Goal: Task Accomplishment & Management: Complete application form

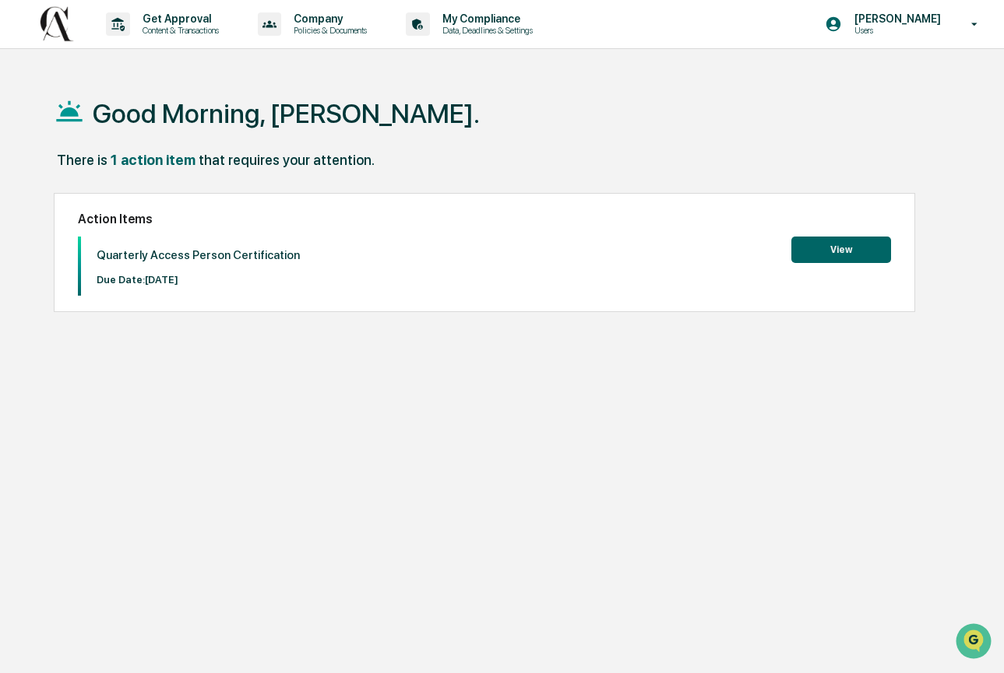
click at [865, 256] on button "View" at bounding box center [841, 250] width 100 height 26
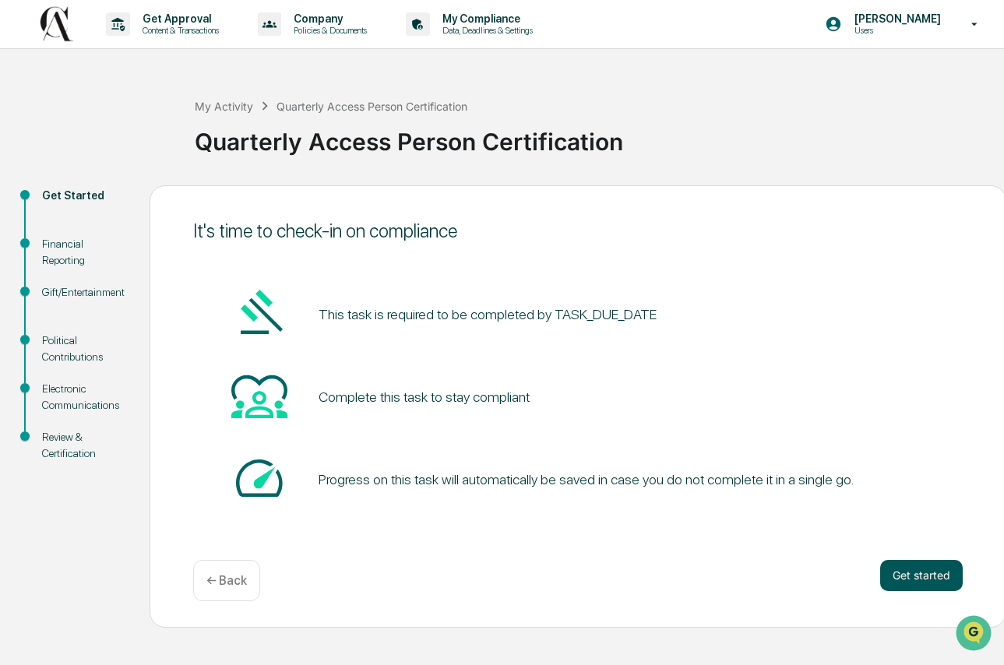
click at [945, 574] on button "Get started" at bounding box center [921, 575] width 83 height 31
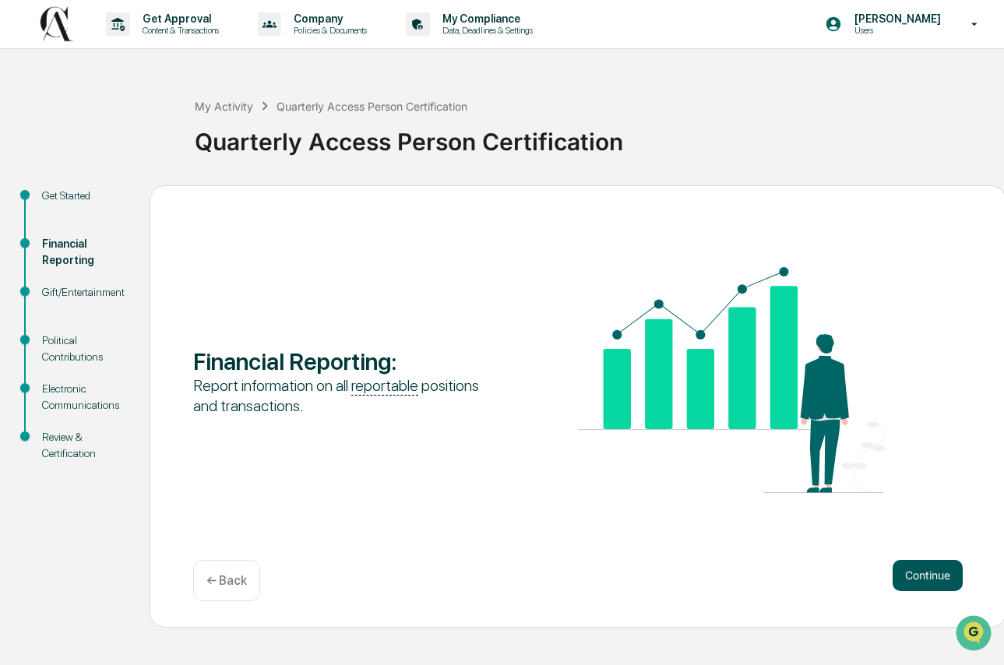
click at [945, 573] on button "Continue" at bounding box center [927, 575] width 70 height 31
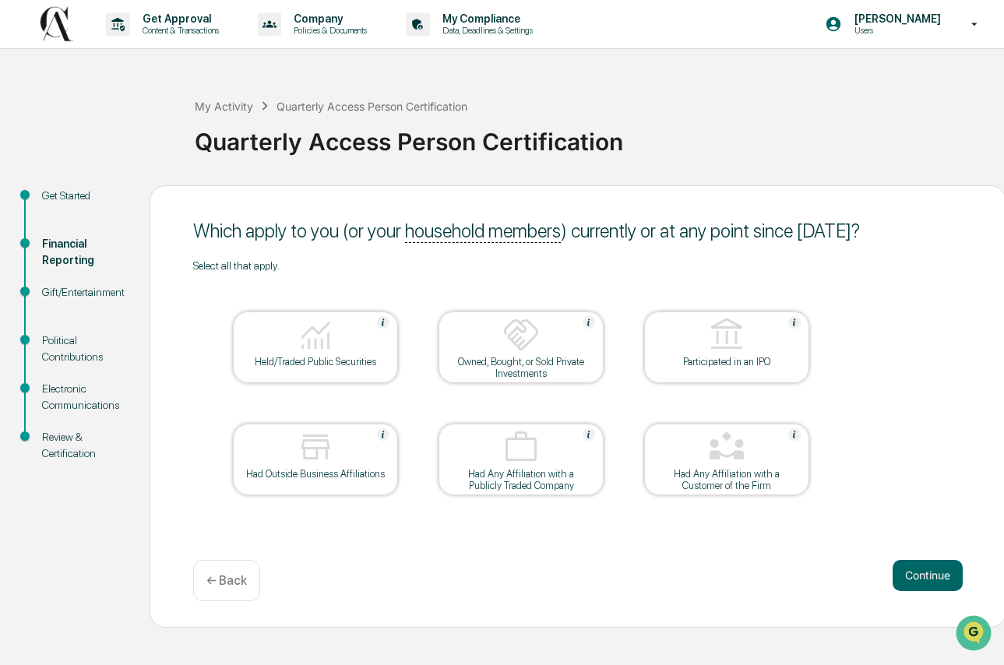
click at [344, 350] on div at bounding box center [315, 336] width 156 height 40
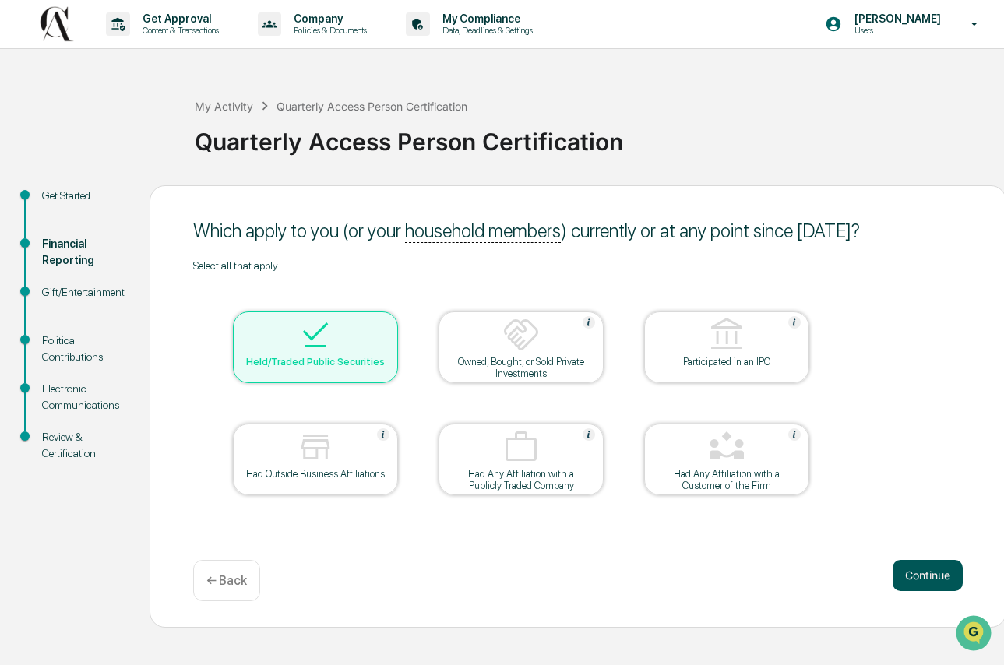
click at [950, 587] on button "Continue" at bounding box center [927, 575] width 70 height 31
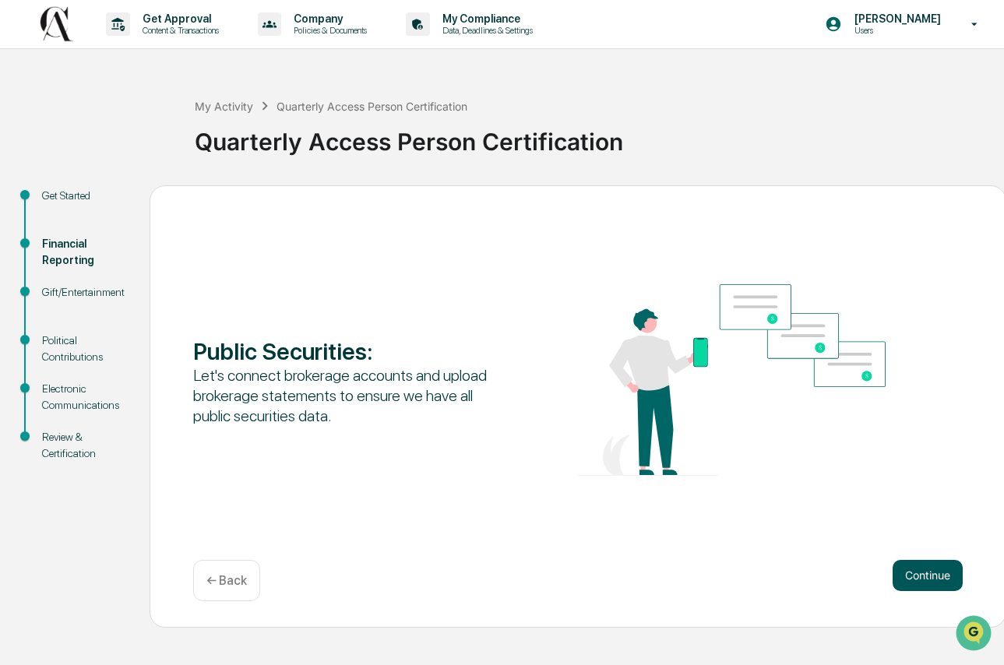
click at [951, 578] on button "Continue" at bounding box center [927, 575] width 70 height 31
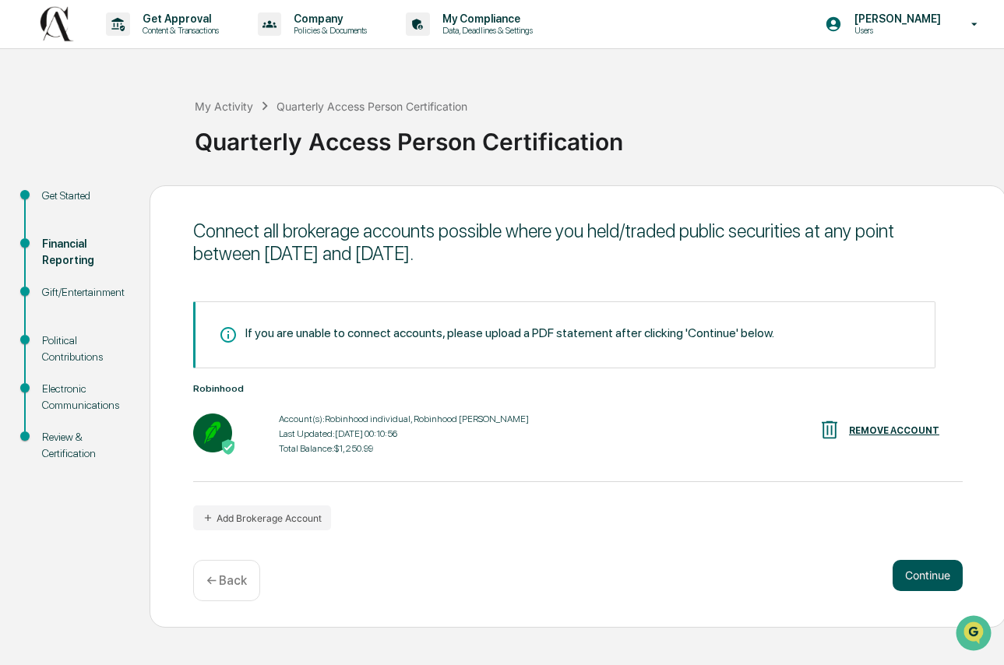
click at [951, 578] on button "Continue" at bounding box center [927, 575] width 70 height 31
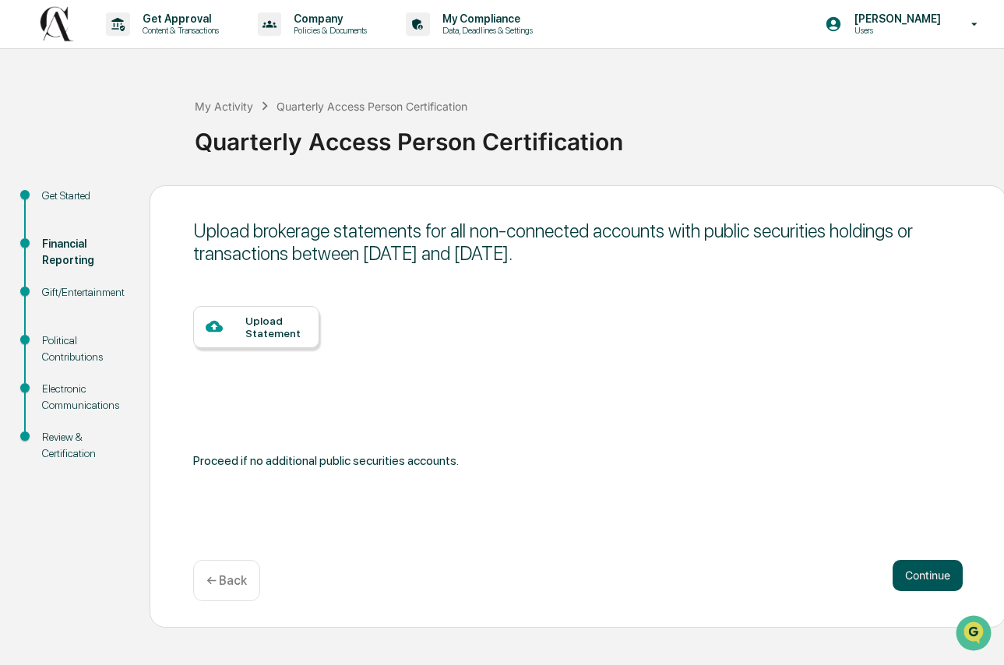
click at [951, 578] on button "Continue" at bounding box center [927, 575] width 70 height 31
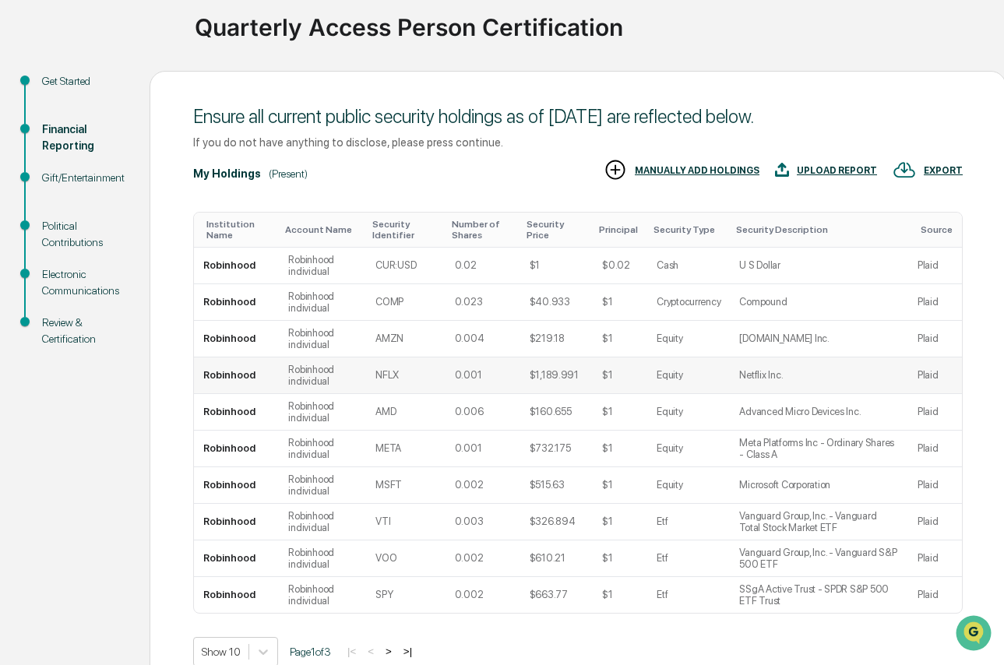
scroll to position [214, 0]
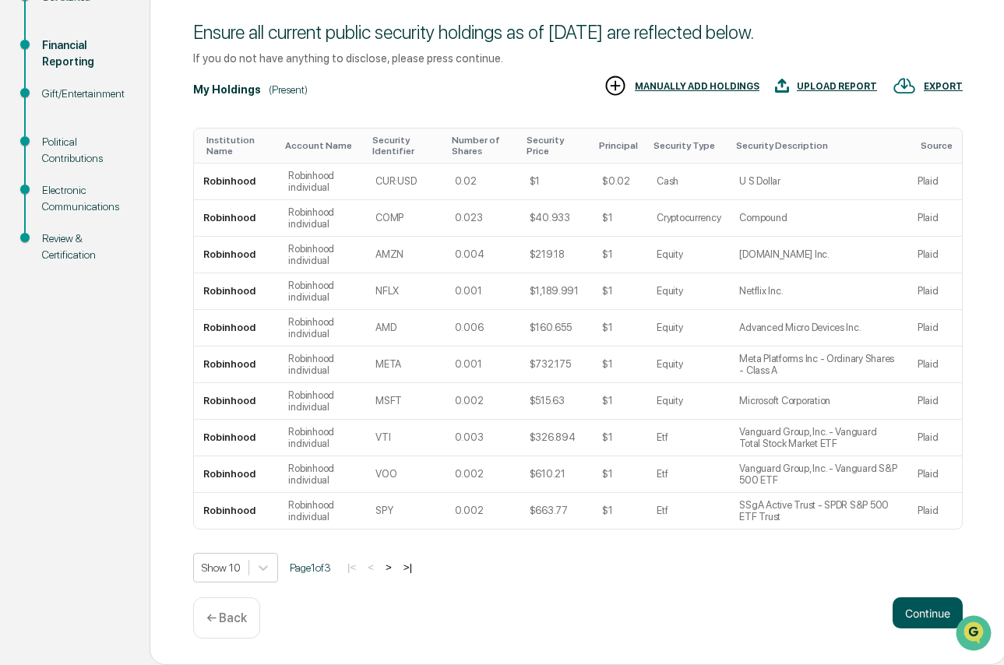
click at [920, 599] on button "Continue" at bounding box center [927, 612] width 70 height 31
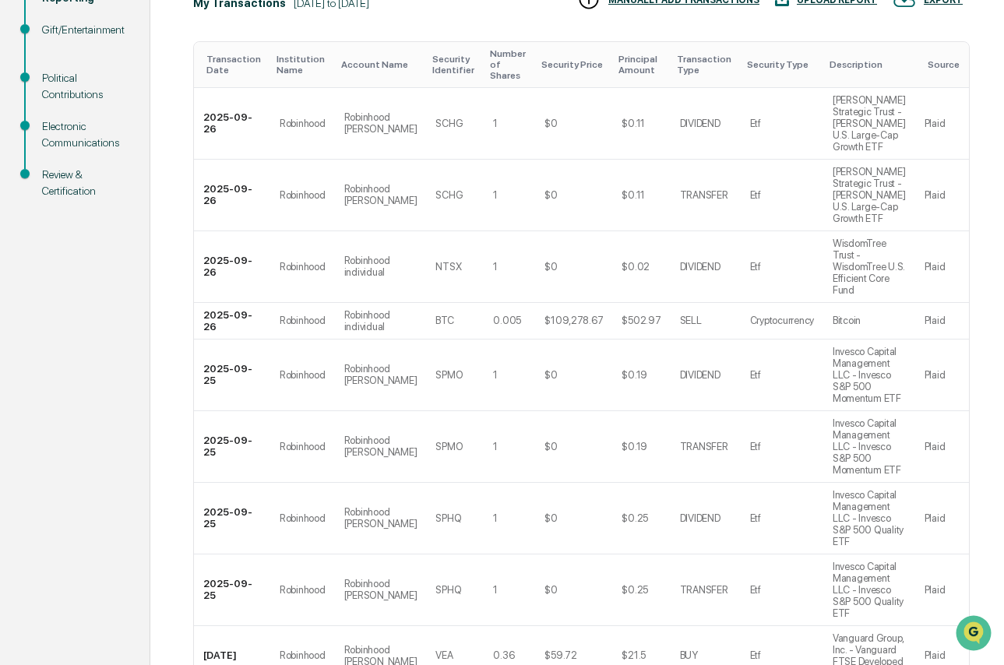
click at [937, 554] on td "Plaid" at bounding box center [942, 519] width 54 height 72
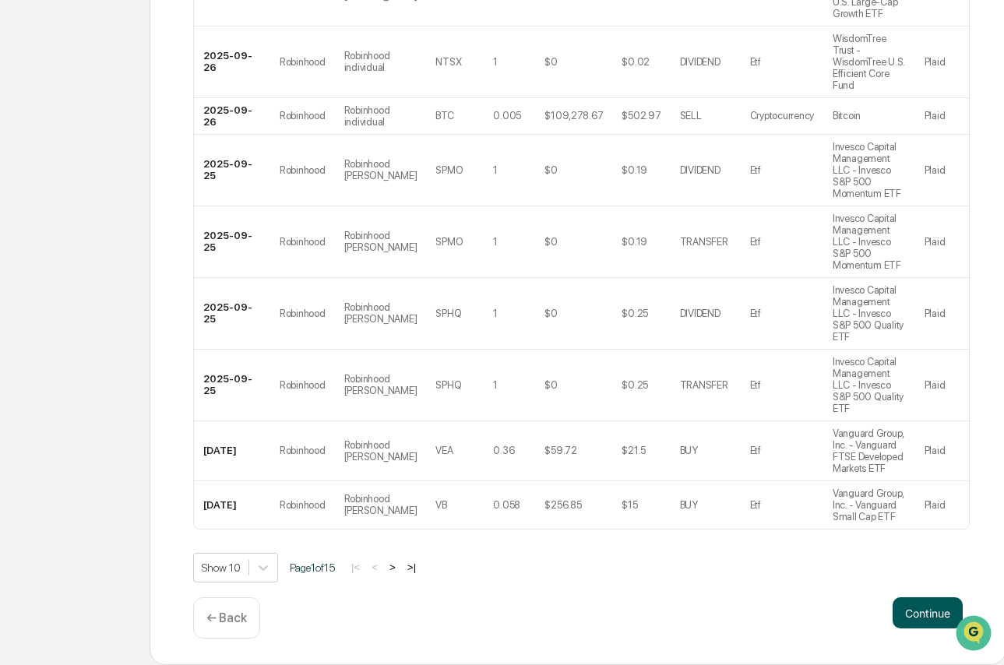
click at [934, 615] on button "Continue" at bounding box center [927, 612] width 70 height 31
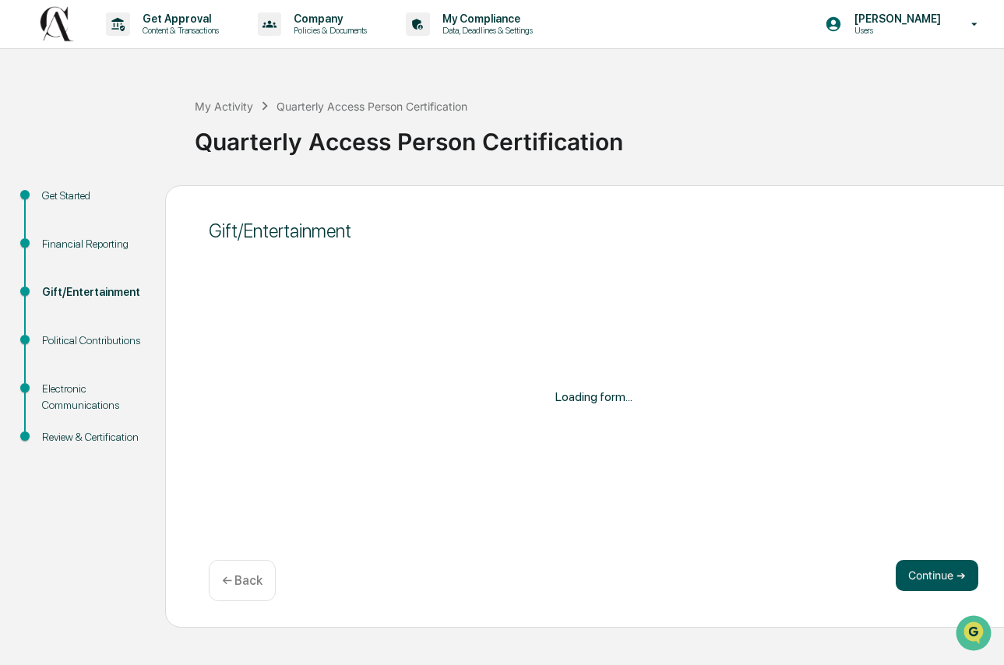
scroll to position [9, 0]
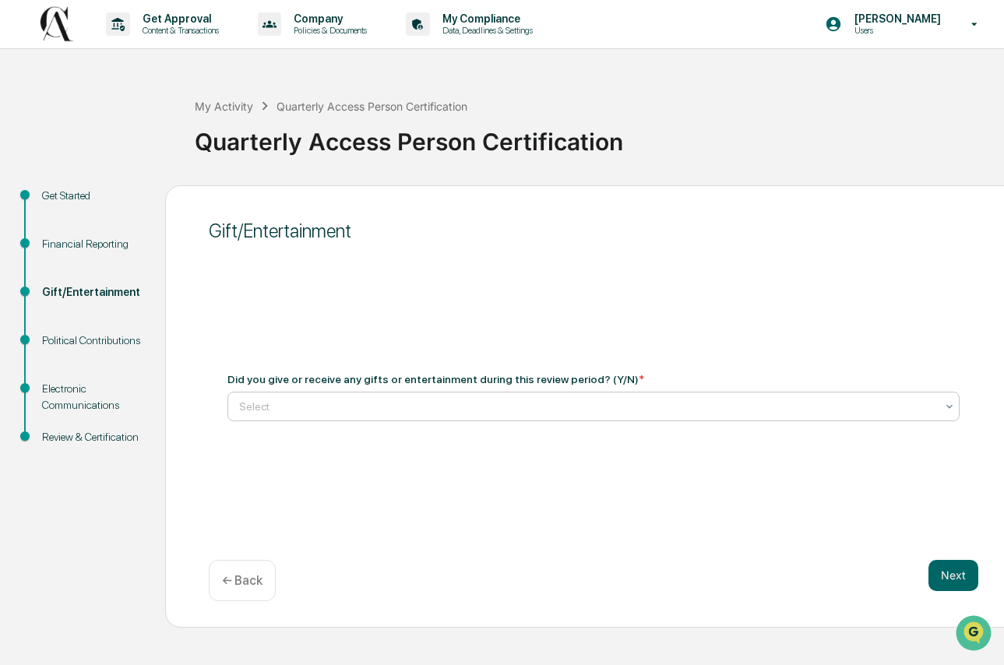
click at [647, 405] on div at bounding box center [587, 407] width 696 height 16
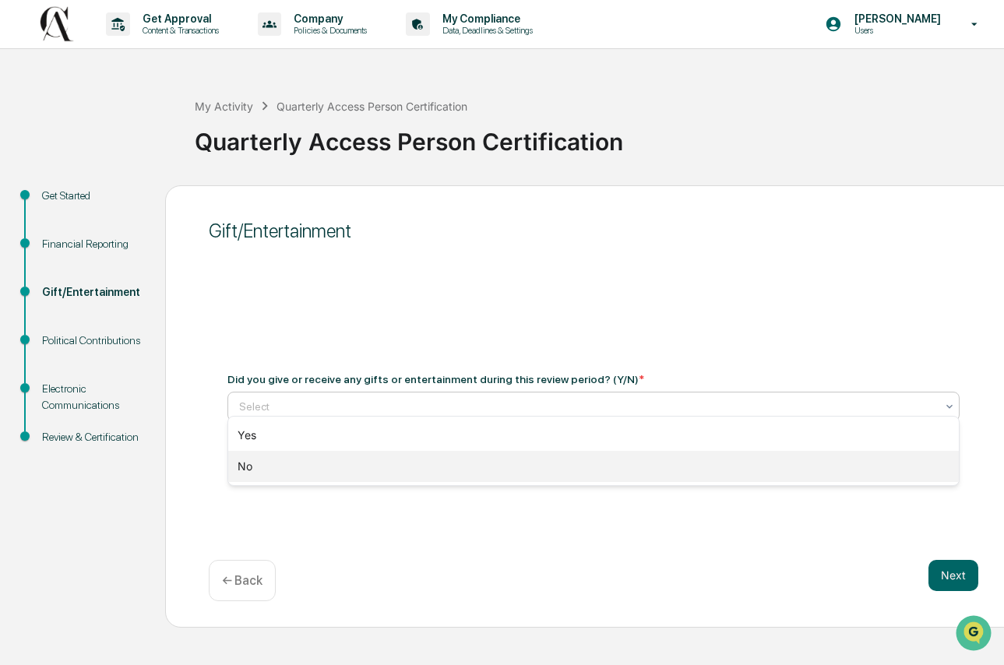
click at [554, 473] on div "No" at bounding box center [593, 466] width 730 height 31
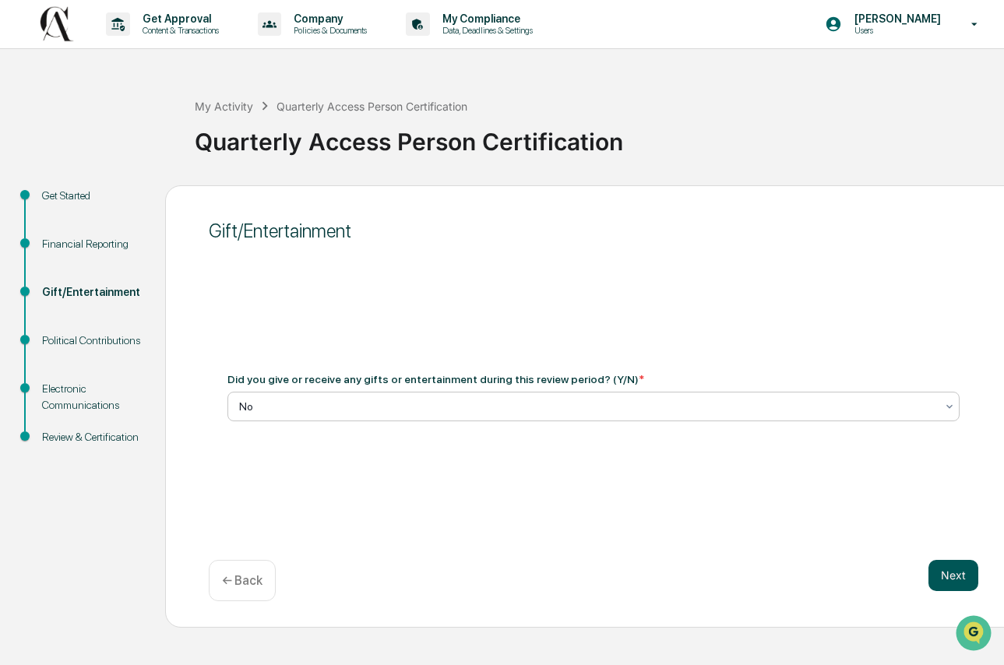
click at [947, 564] on button "Next" at bounding box center [953, 575] width 50 height 31
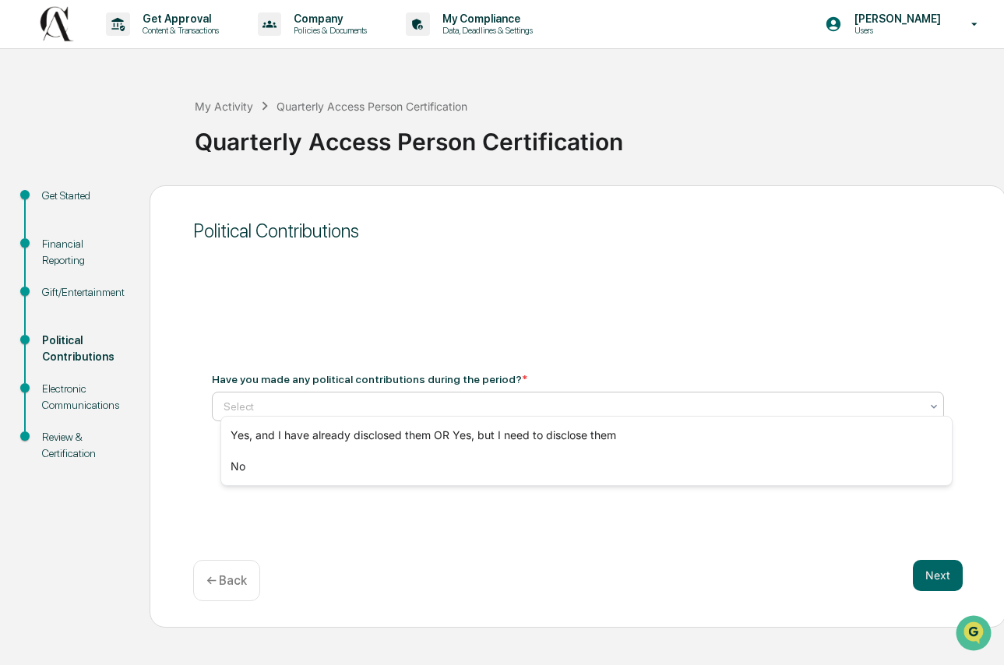
click at [399, 403] on div at bounding box center [571, 407] width 696 height 16
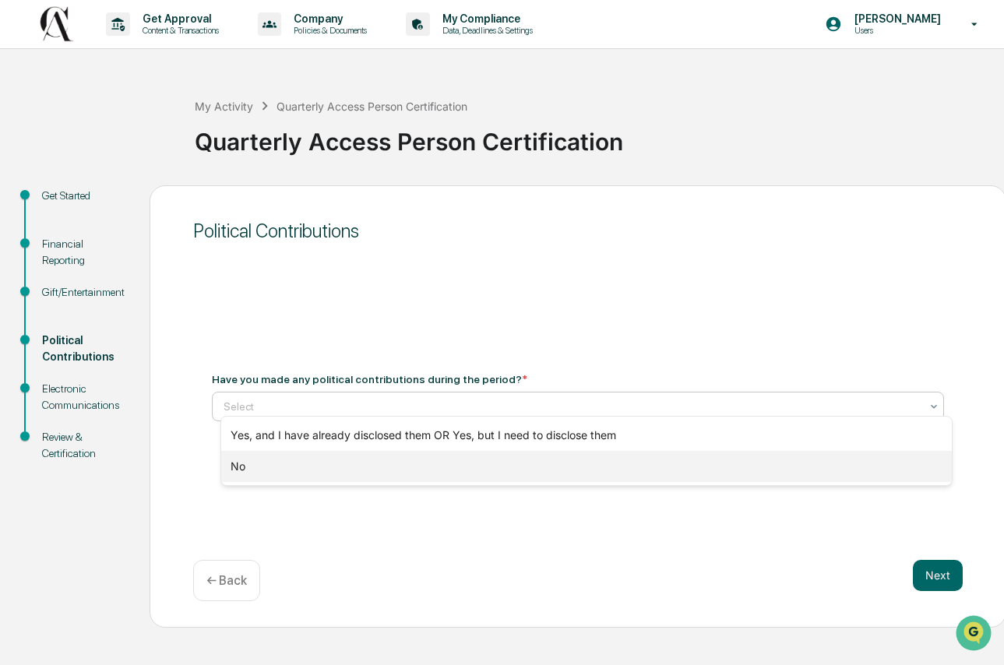
click at [349, 468] on div "No" at bounding box center [586, 466] width 730 height 31
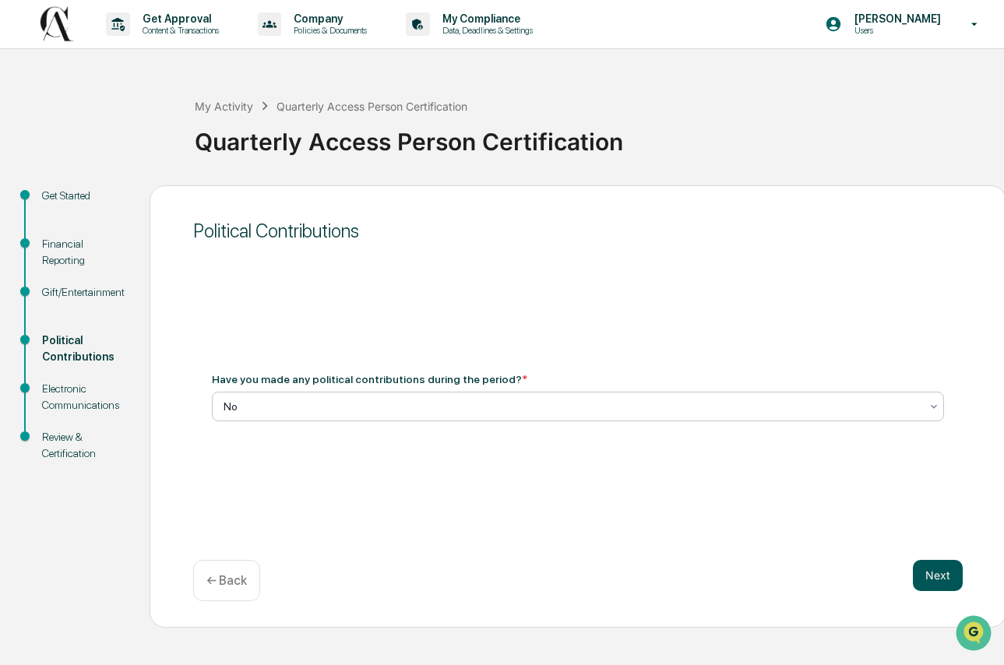
click at [944, 572] on button "Next" at bounding box center [938, 575] width 50 height 31
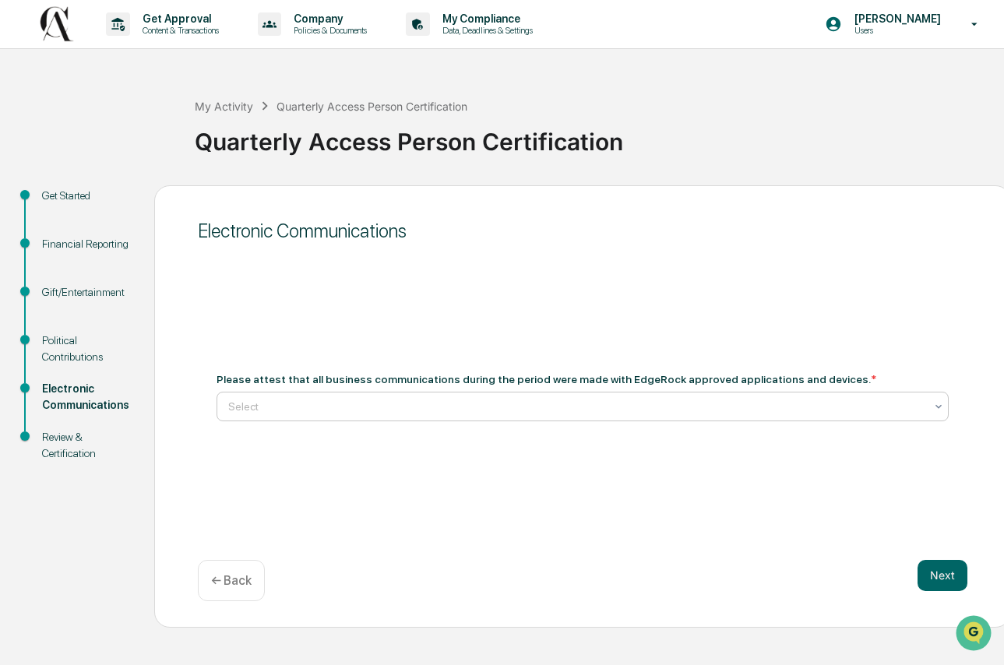
click at [416, 399] on div at bounding box center [576, 407] width 696 height 16
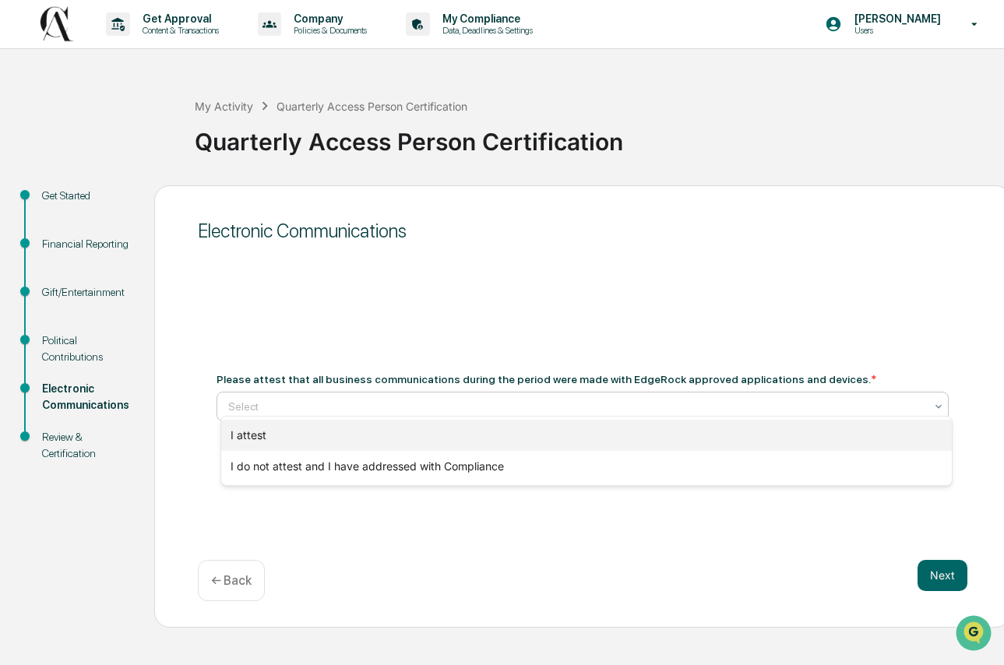
click at [389, 438] on div "I attest" at bounding box center [586, 435] width 730 height 31
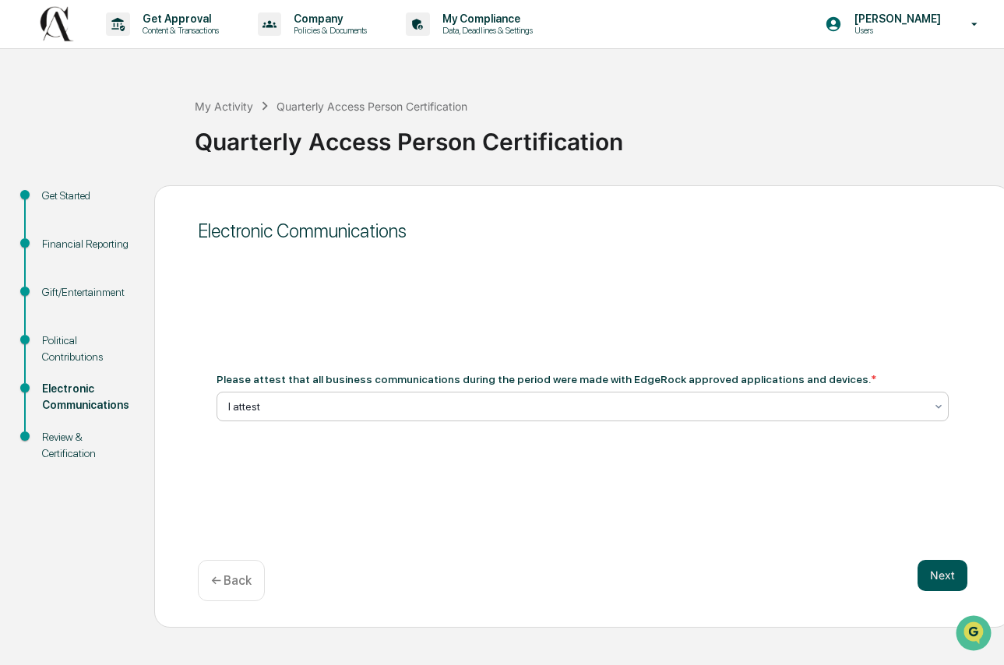
click at [953, 568] on button "Next" at bounding box center [942, 575] width 50 height 31
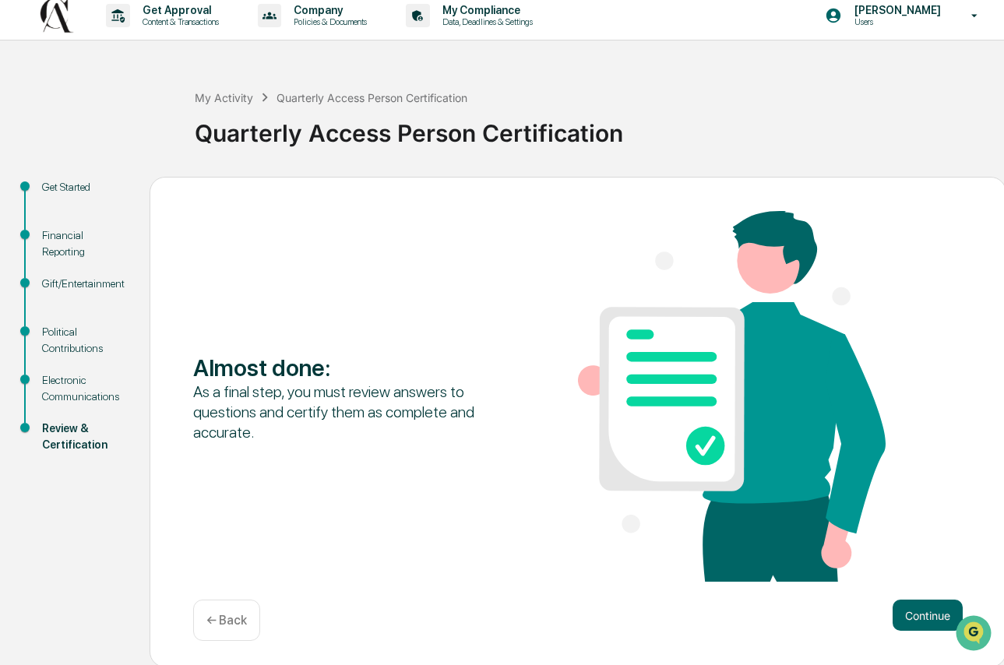
scroll to position [9, 0]
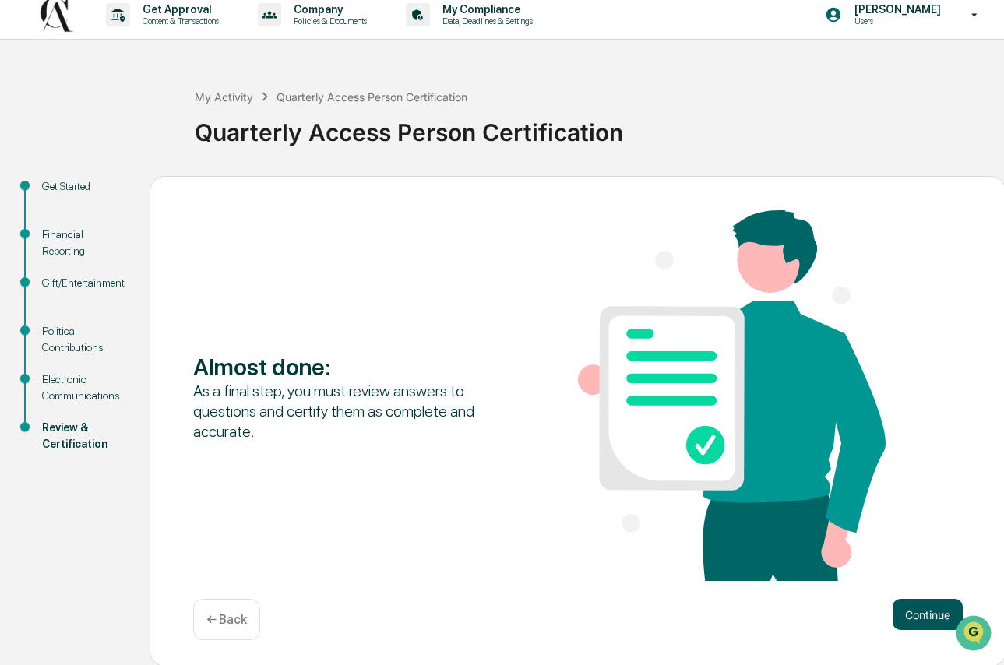
click at [909, 607] on button "Continue" at bounding box center [927, 614] width 70 height 31
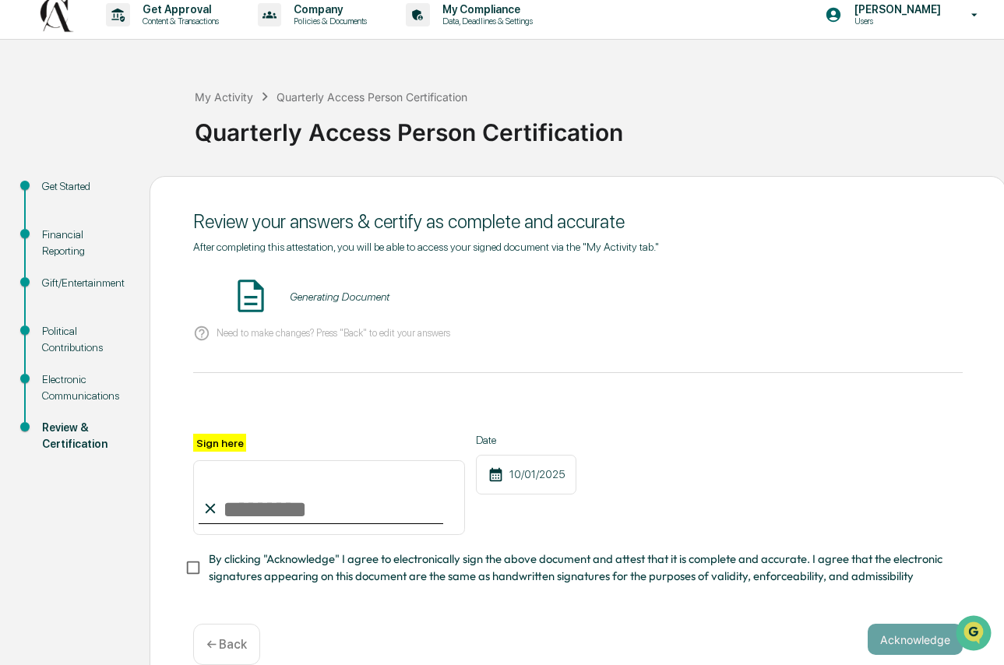
click at [294, 500] on input "Sign here" at bounding box center [329, 497] width 272 height 75
type input "**********"
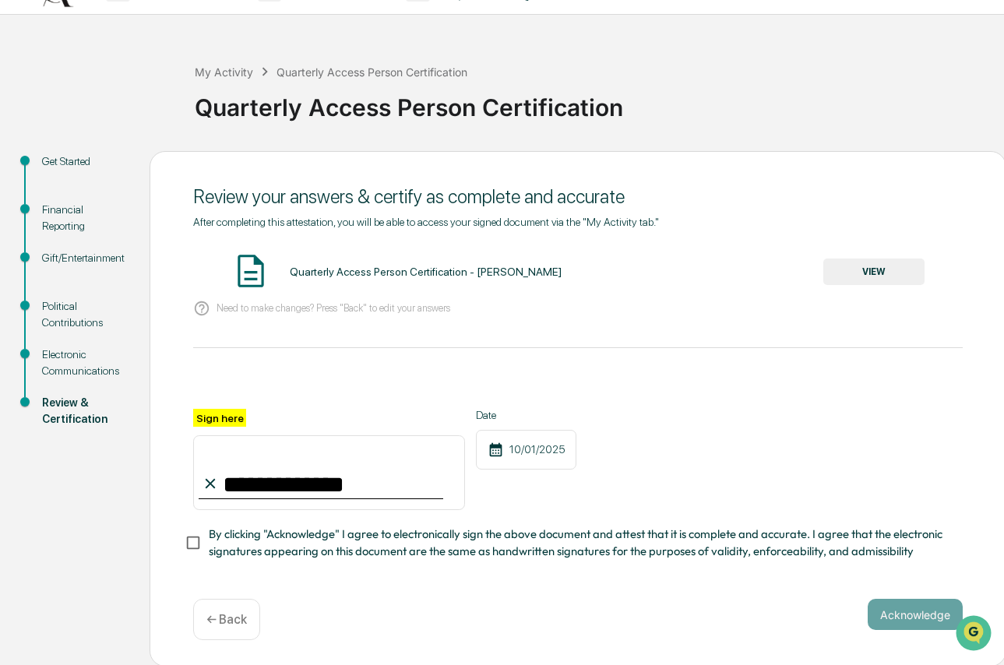
click at [189, 538] on div "**********" at bounding box center [577, 409] width 856 height 516
click at [927, 617] on button "Acknowledge" at bounding box center [914, 614] width 95 height 31
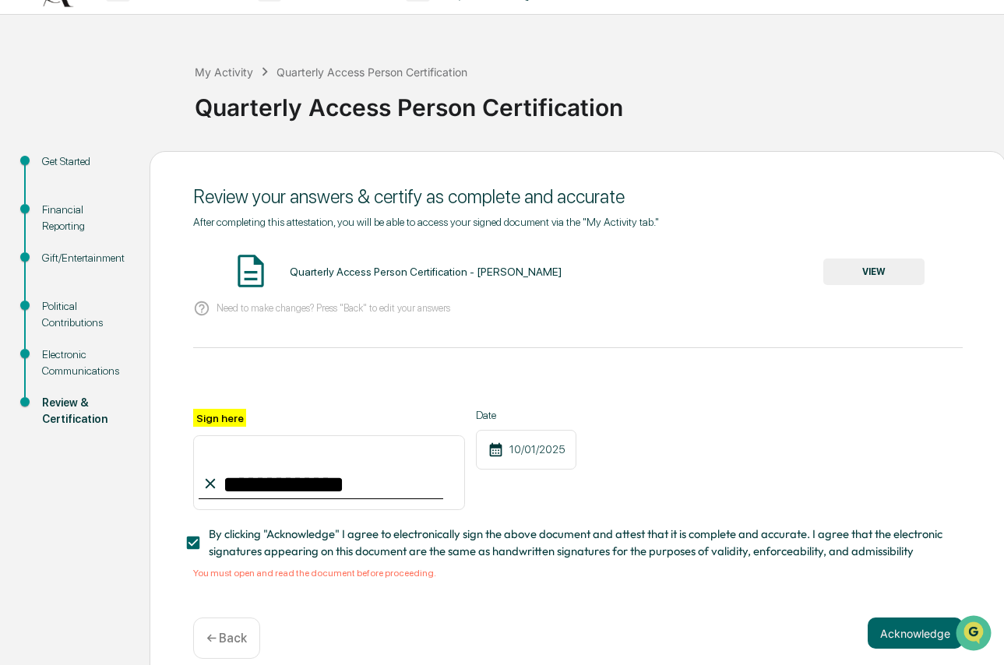
click at [886, 266] on button "VIEW" at bounding box center [873, 271] width 101 height 26
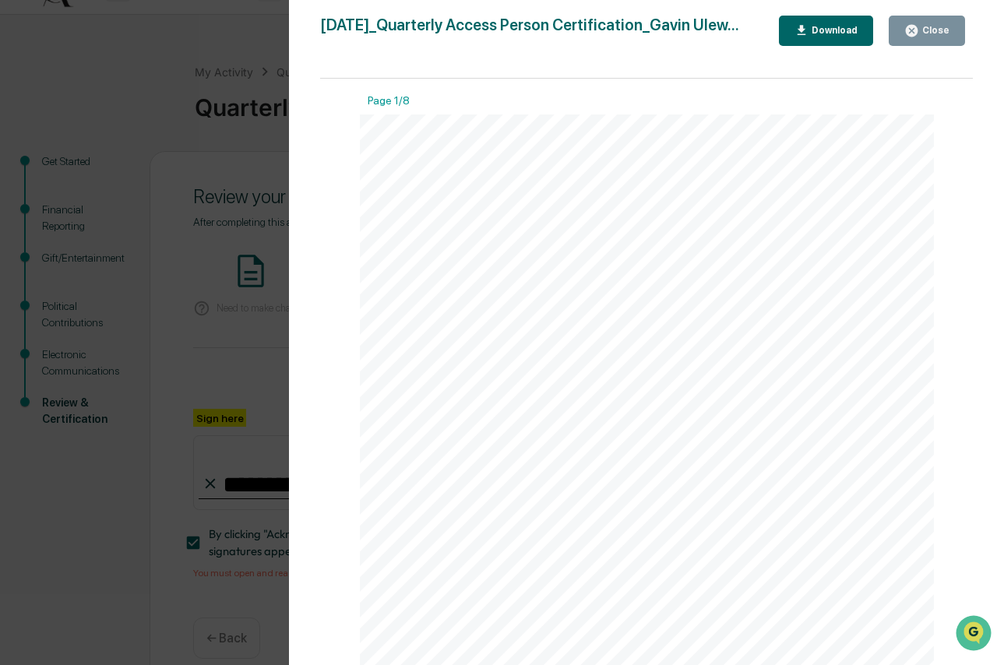
click at [944, 30] on div "Close" at bounding box center [934, 30] width 30 height 11
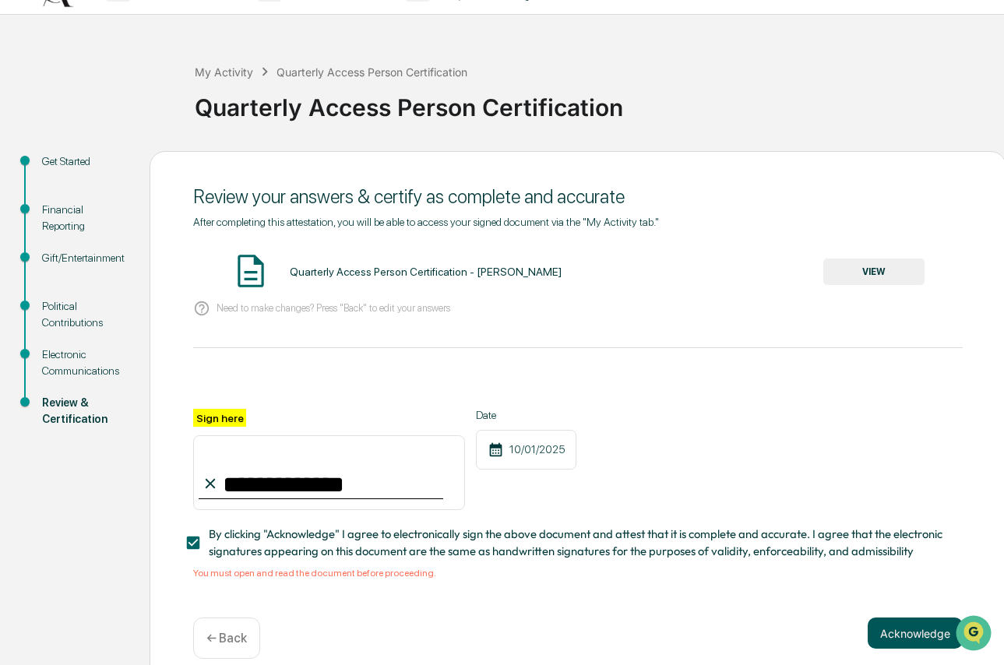
click at [920, 627] on button "Acknowledge" at bounding box center [914, 632] width 95 height 31
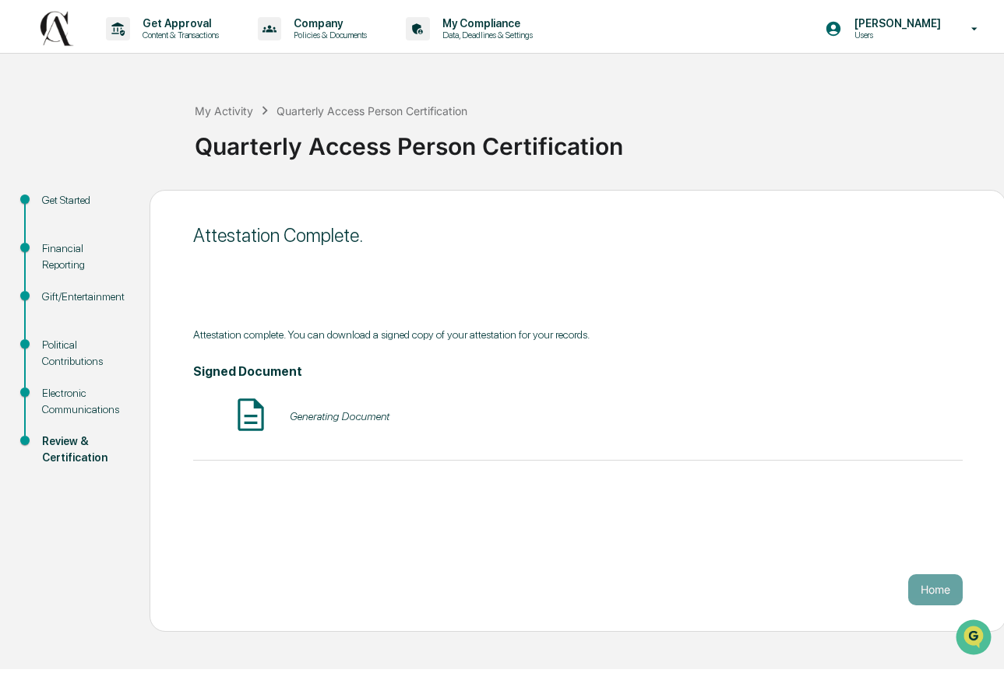
scroll to position [9, 0]
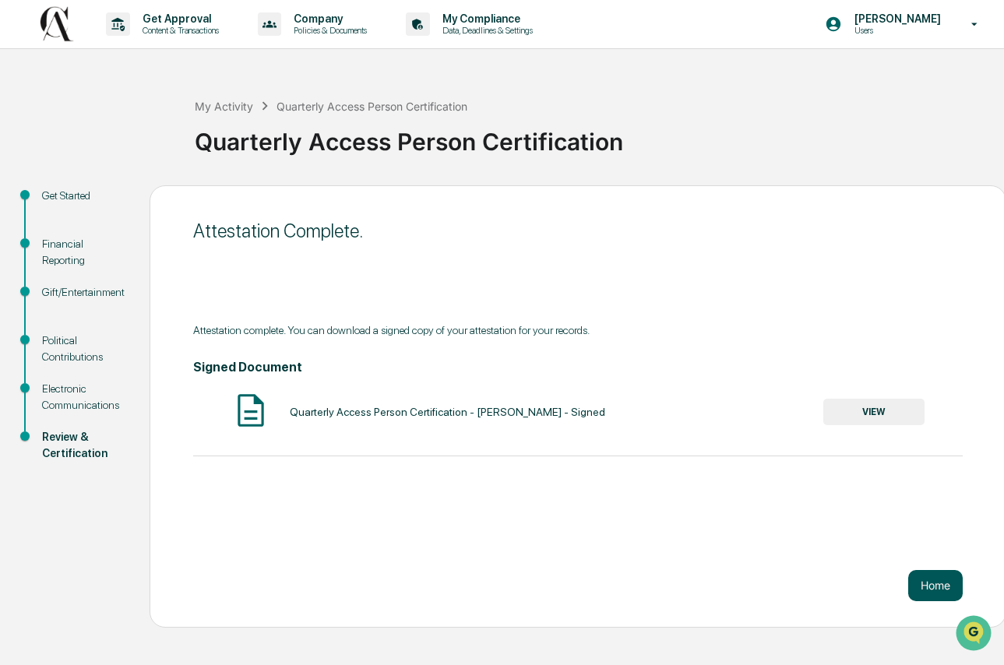
click at [931, 578] on button "Home" at bounding box center [935, 585] width 55 height 31
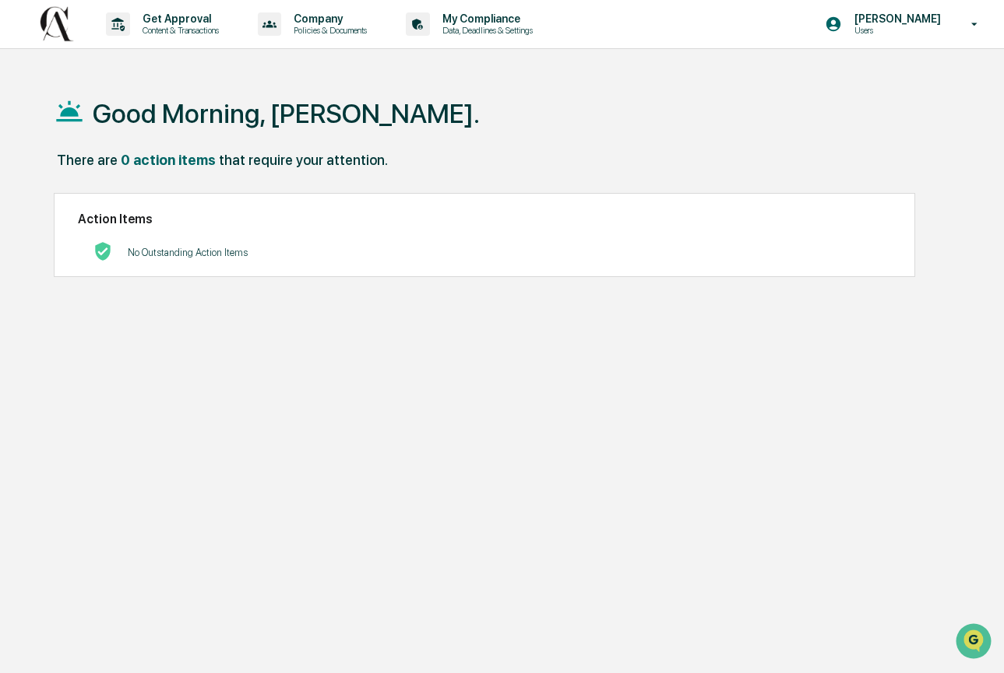
click at [423, 418] on div "Good Morning, [PERSON_NAME]. There are 0 action items that require your attenti…" at bounding box center [505, 410] width 950 height 673
